Goal: Task Accomplishment & Management: Use online tool/utility

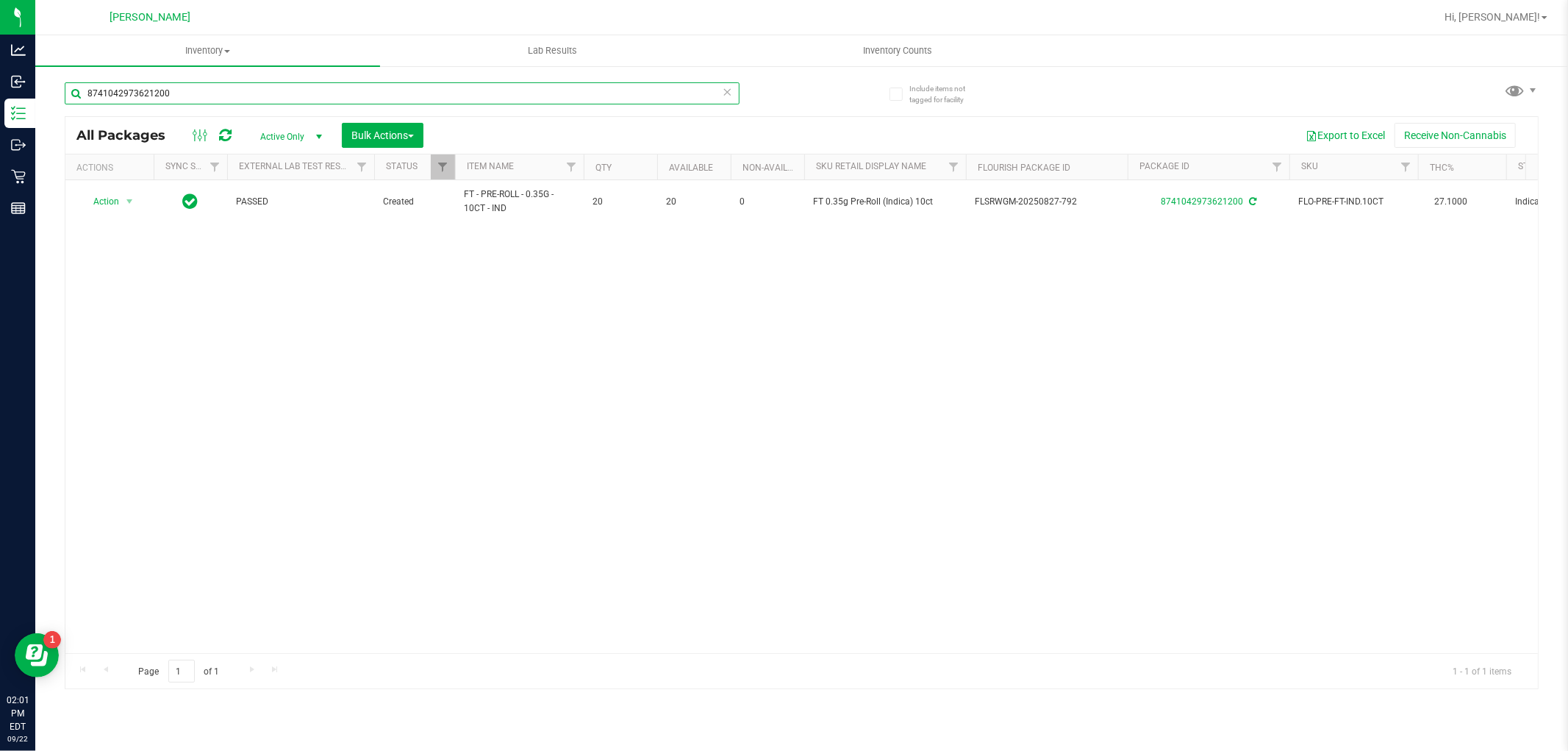
click at [251, 96] on input "8741042973621200" at bounding box center [402, 93] width 675 height 22
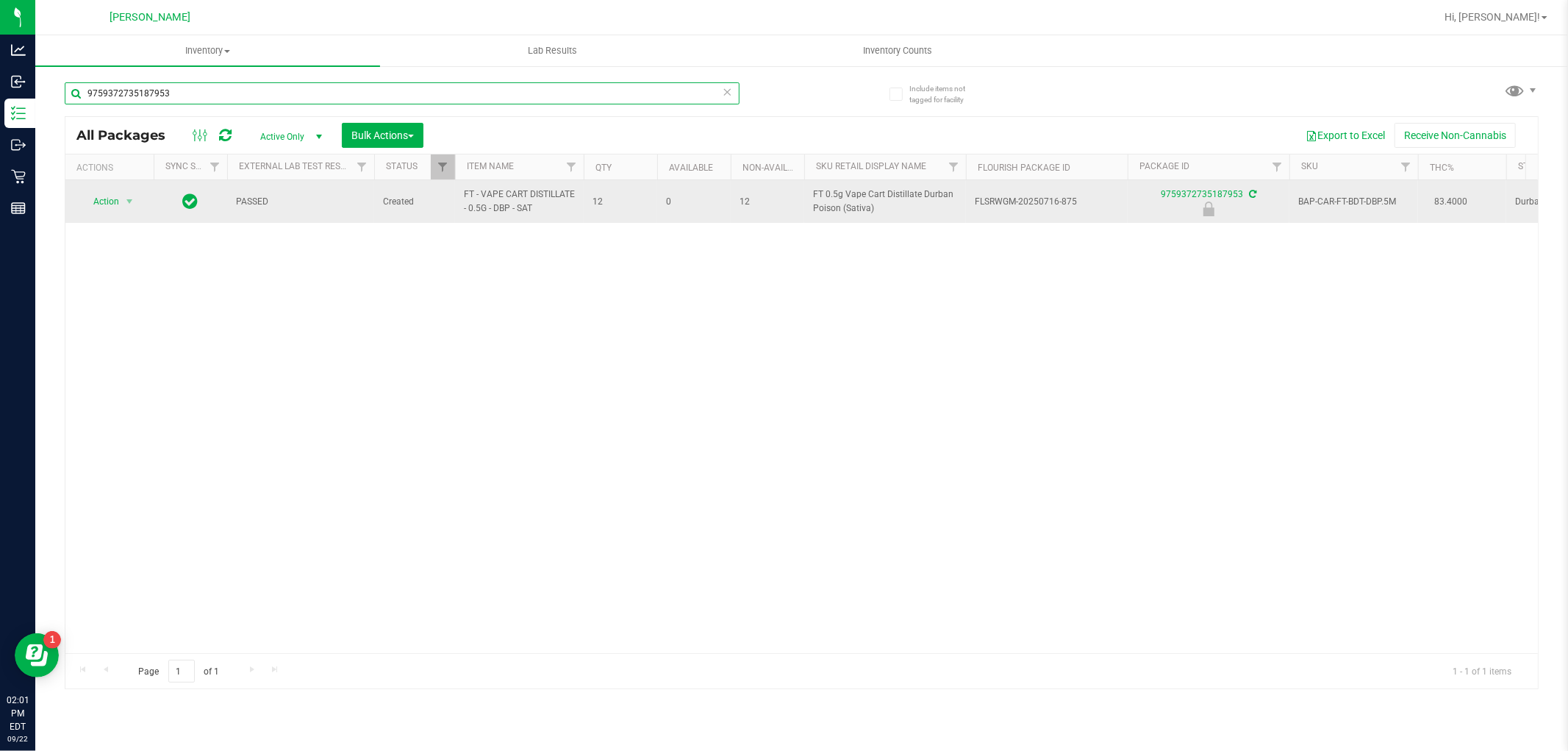
type input "9759372735187953"
click at [119, 204] on span "Action" at bounding box center [99, 202] width 40 height 21
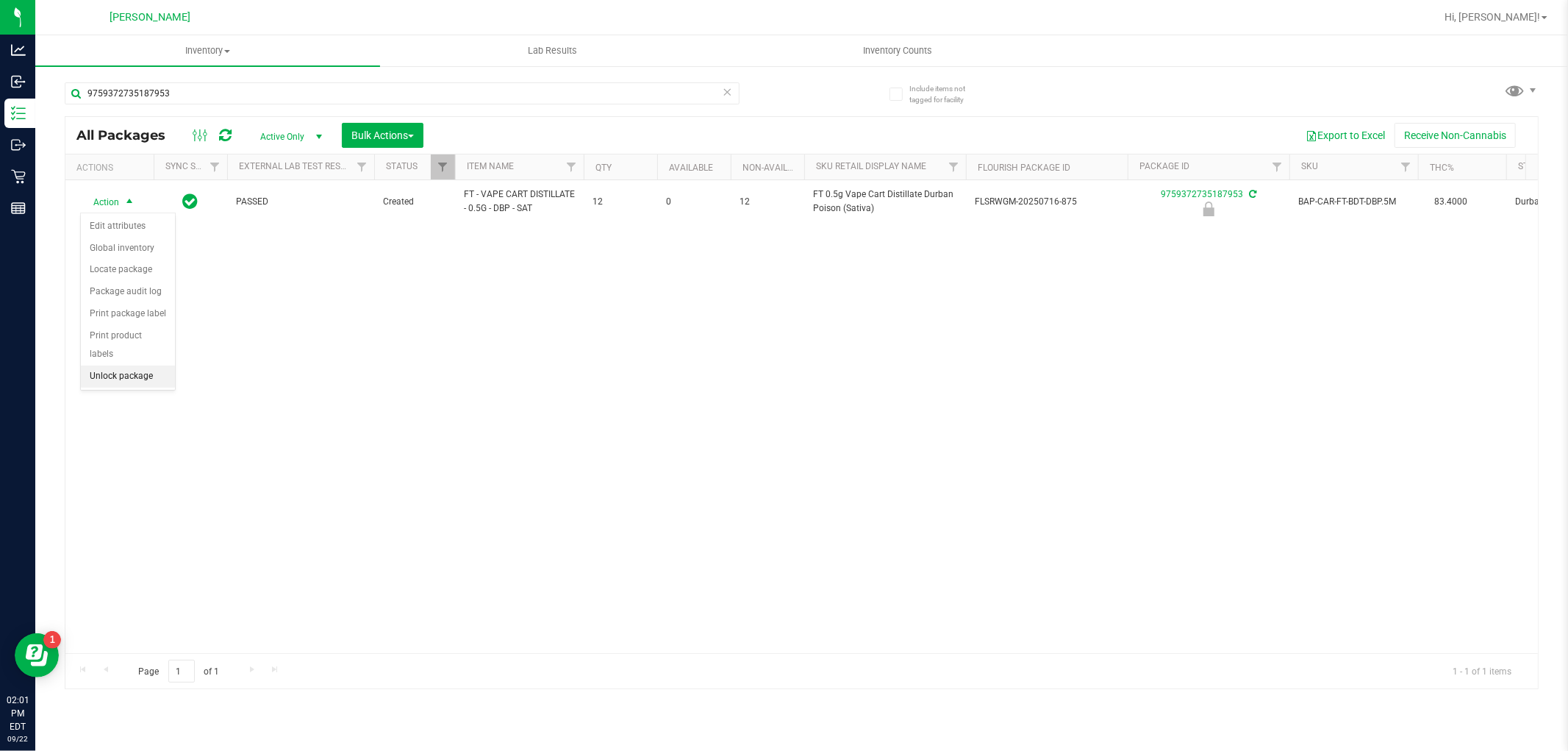
click at [93, 373] on li "Unlock package" at bounding box center [128, 377] width 94 height 22
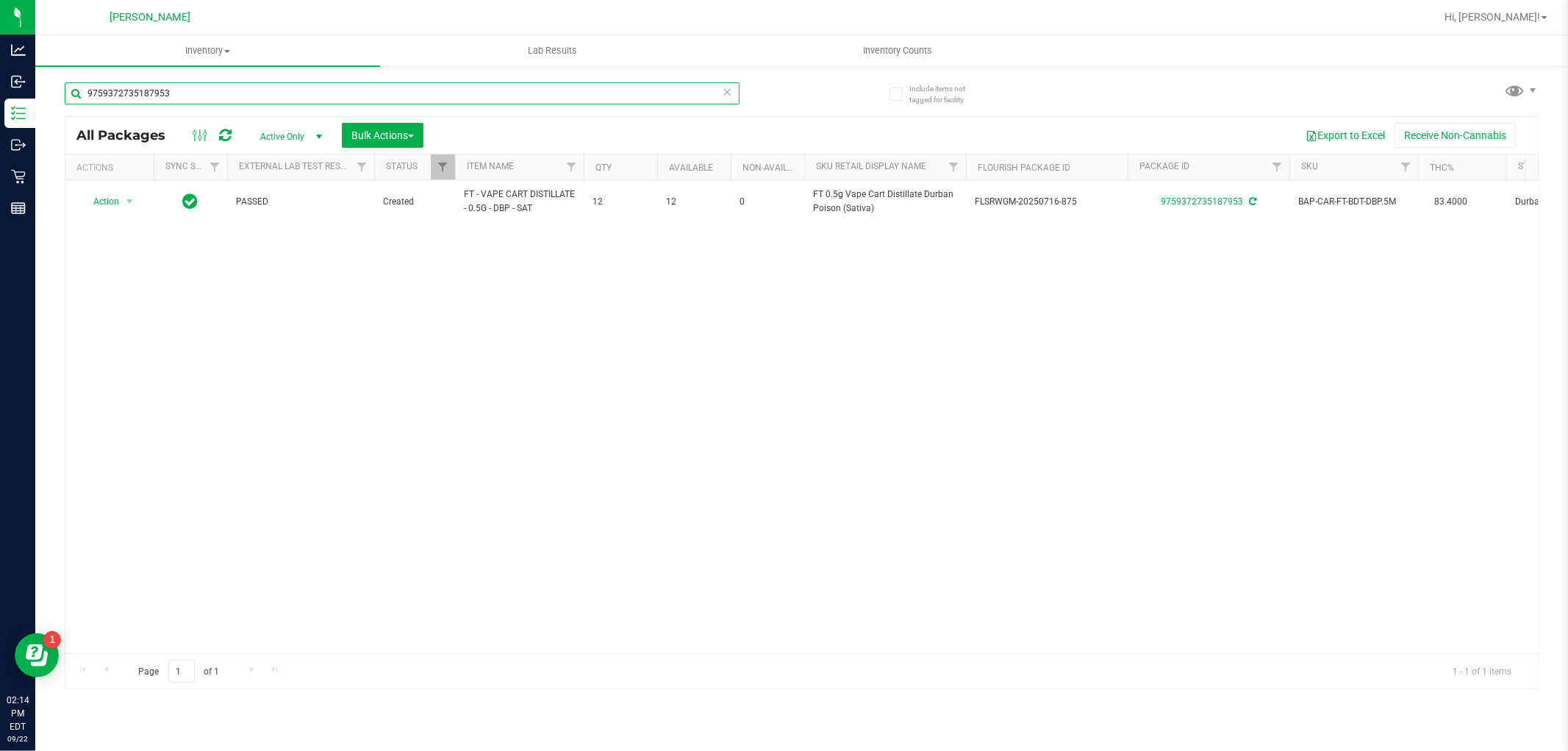
click at [306, 103] on input "9759372735187953" at bounding box center [402, 93] width 675 height 22
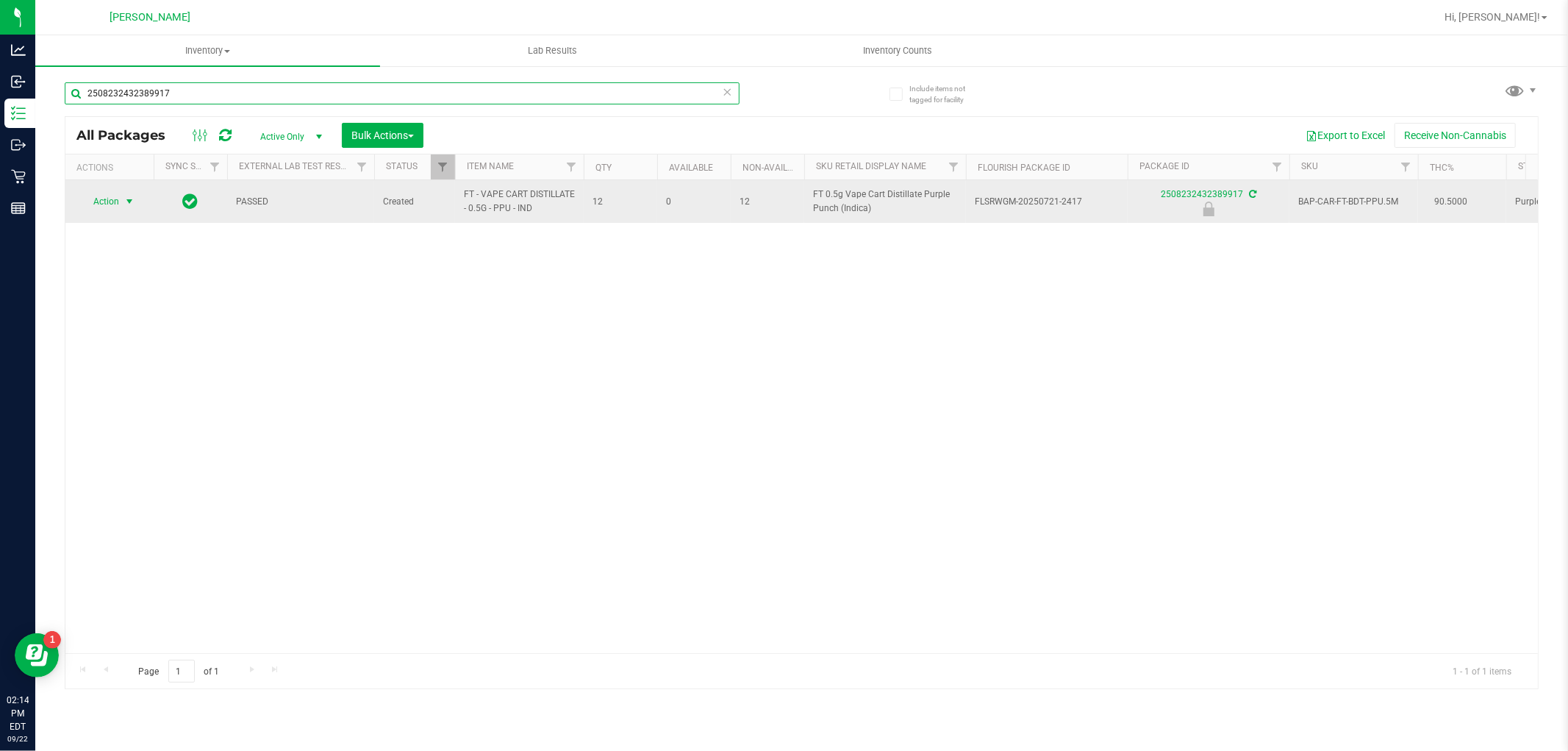
type input "2508232432389917"
click at [111, 204] on span "Action" at bounding box center [99, 202] width 40 height 21
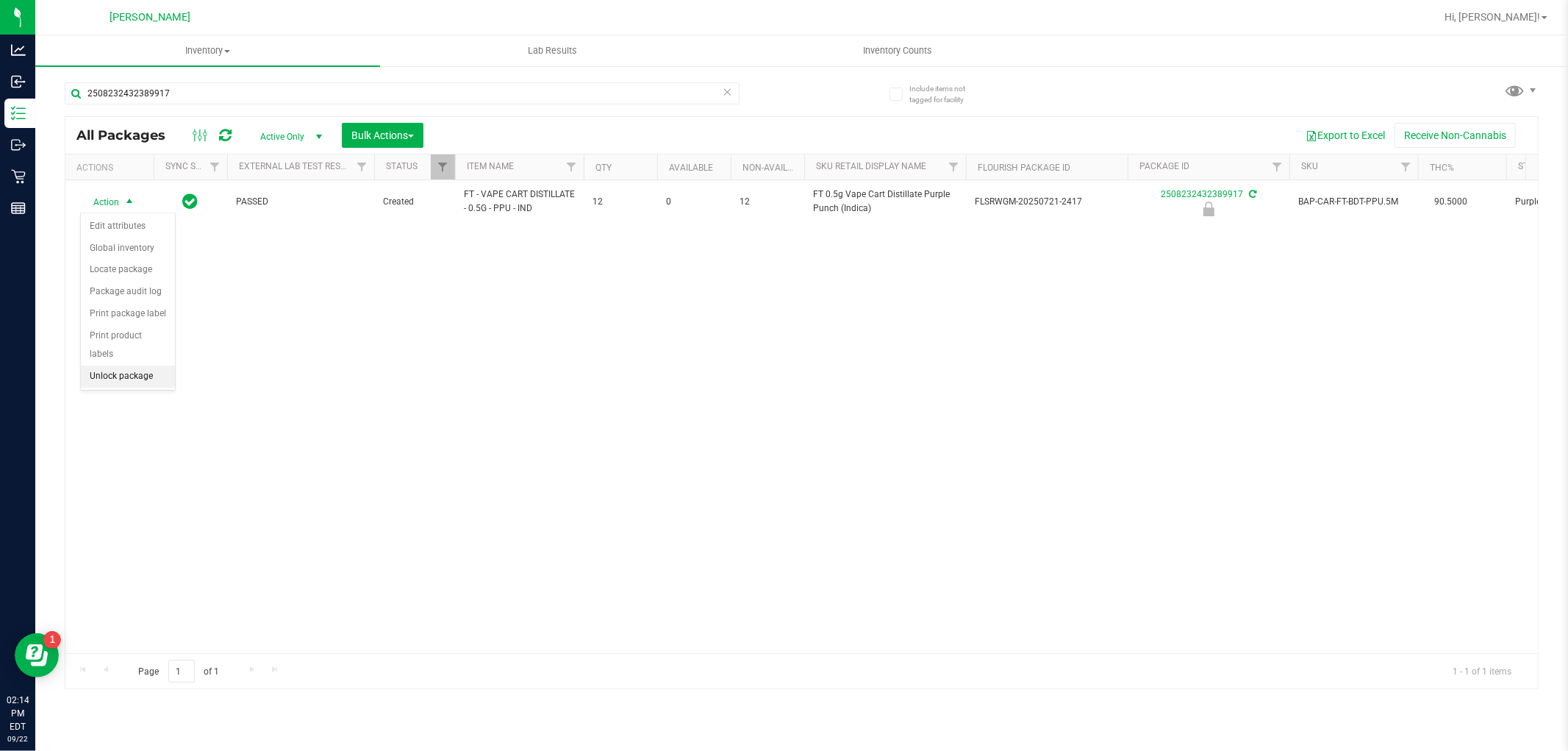
click at [126, 370] on li "Unlock package" at bounding box center [128, 377] width 94 height 22
